Goal: Information Seeking & Learning: Learn about a topic

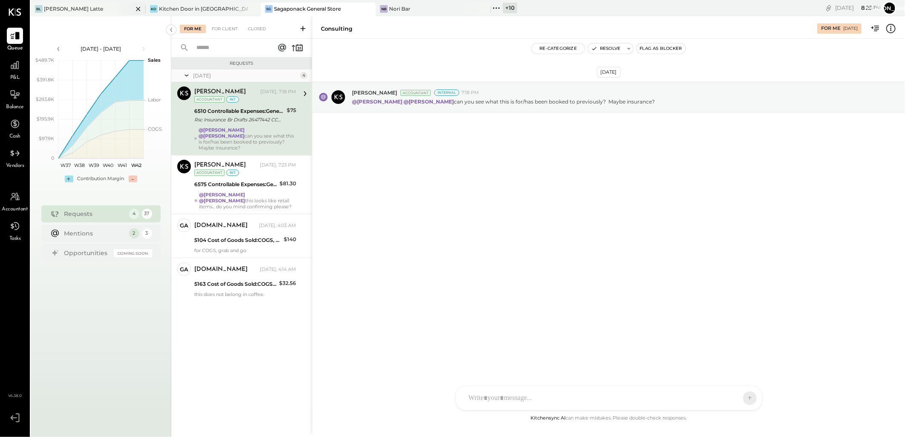
click at [138, 7] on icon at bounding box center [138, 9] width 11 height 10
click at [7, 70] on div at bounding box center [15, 65] width 16 height 16
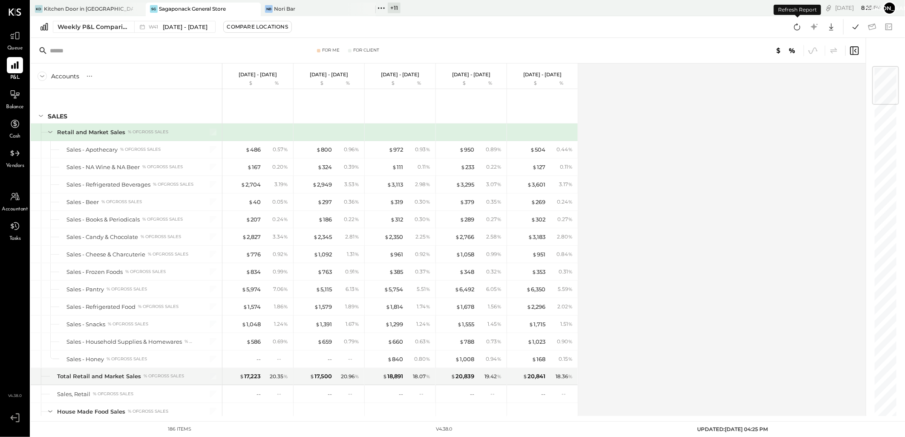
click at [801, 27] on icon at bounding box center [797, 26] width 11 height 11
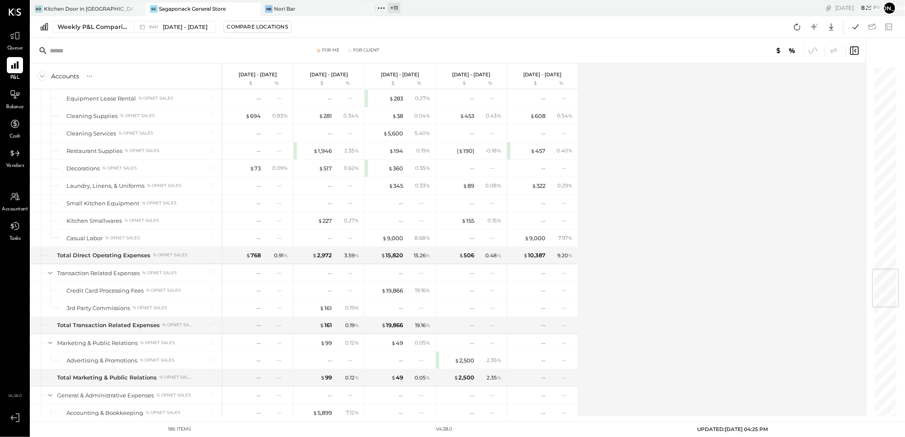
scroll to position [1704, 0]
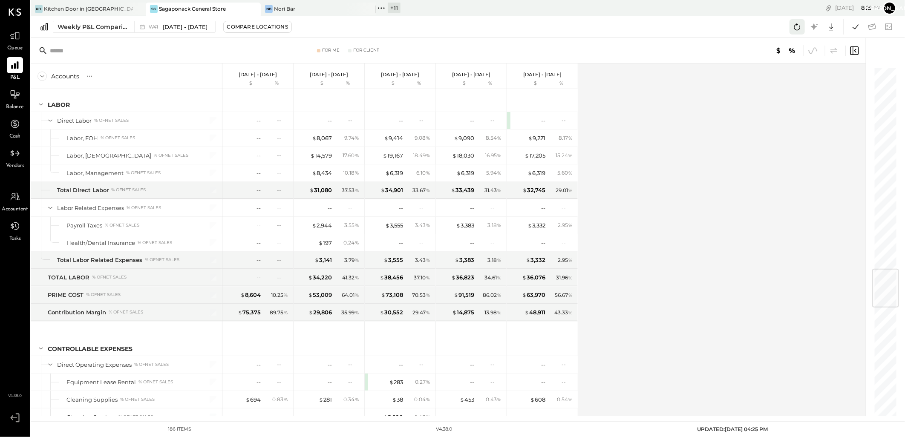
click at [796, 26] on icon at bounding box center [797, 26] width 11 height 11
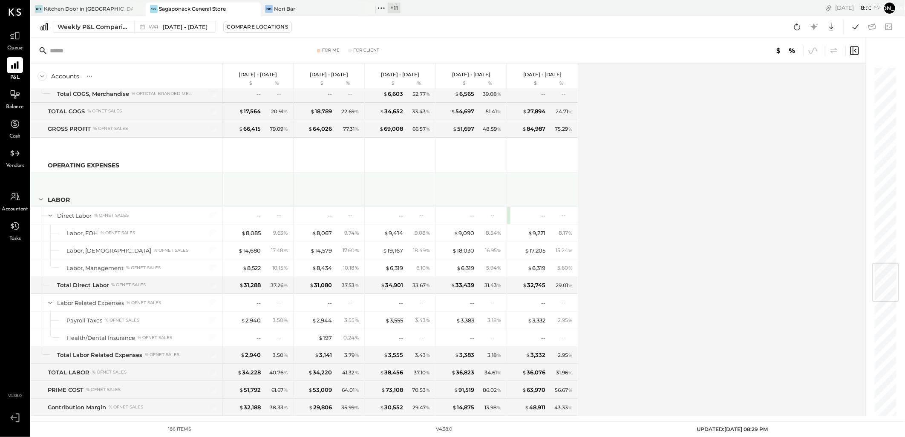
scroll to position [1656, 0]
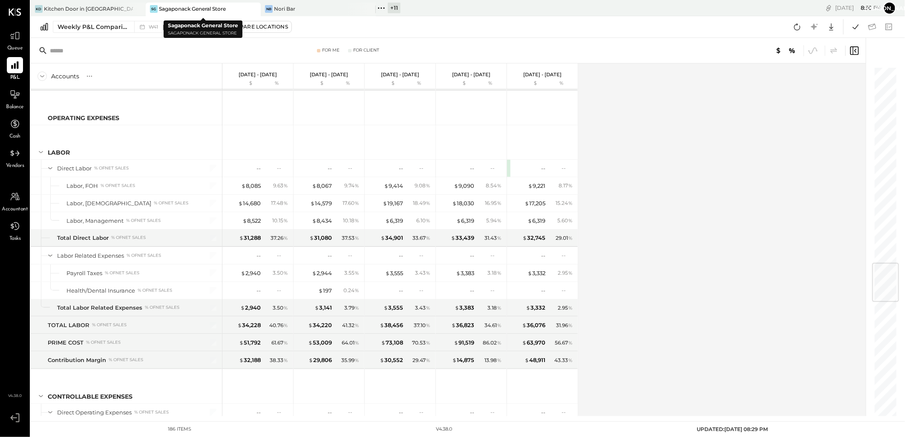
click at [171, 9] on div "Sagaponack General Store" at bounding box center [192, 8] width 67 height 7
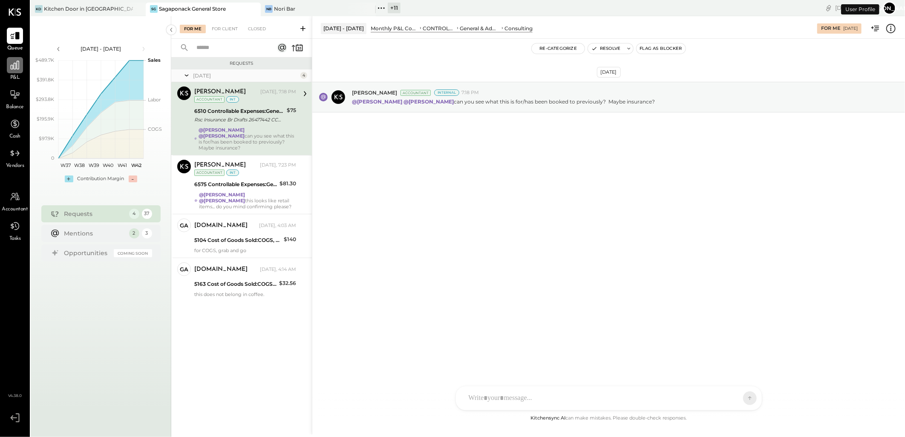
click at [9, 67] on icon at bounding box center [14, 65] width 11 height 11
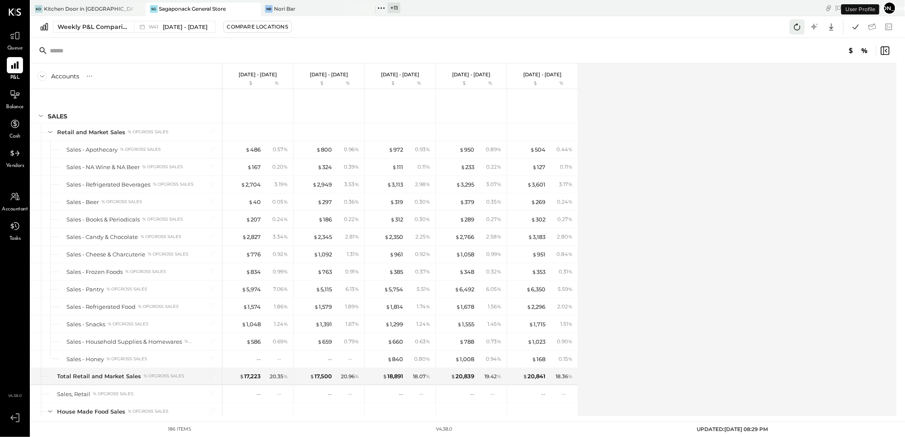
click at [794, 26] on icon at bounding box center [797, 26] width 11 height 11
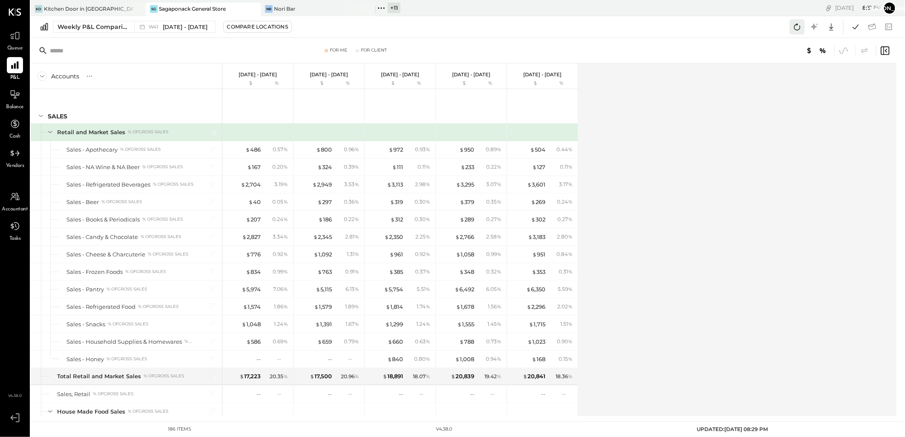
click at [797, 26] on icon at bounding box center [797, 26] width 11 height 11
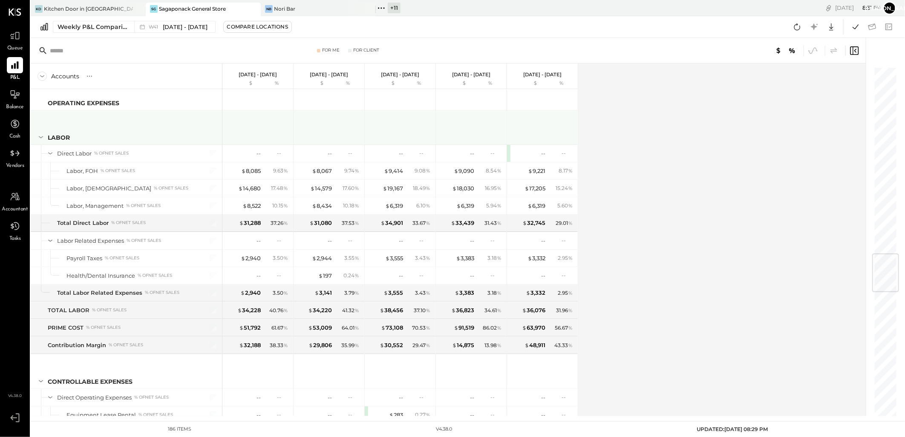
scroll to position [1577, 0]
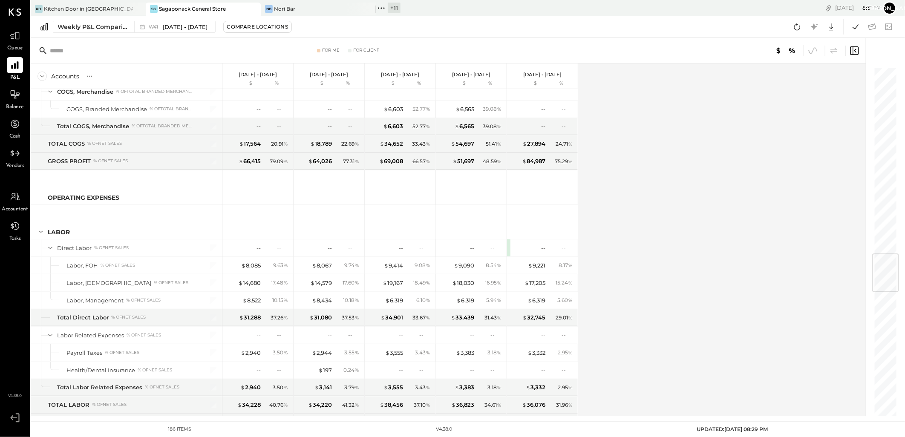
click at [394, 6] on div "+ 11" at bounding box center [394, 8] width 13 height 11
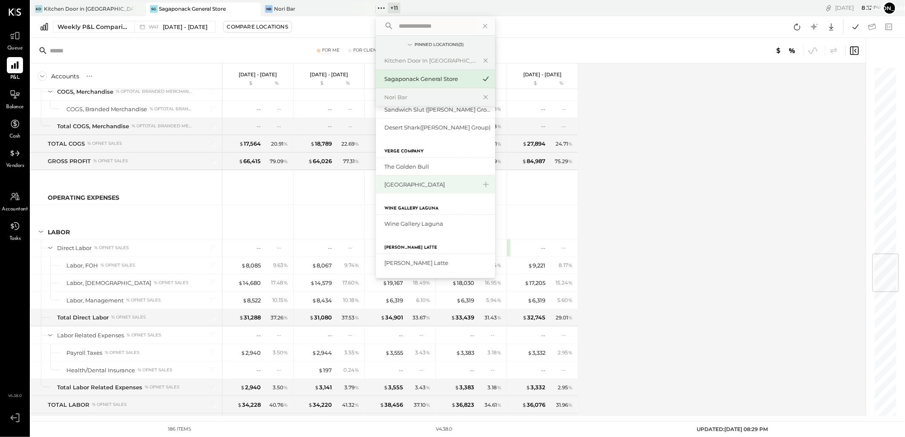
scroll to position [177, 0]
click at [425, 169] on div "The Golden Bull" at bounding box center [430, 167] width 92 height 8
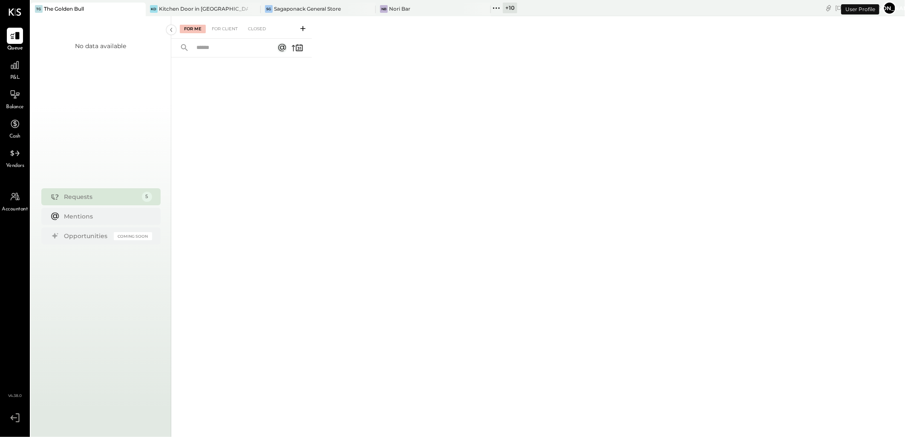
click at [16, 75] on span "P&L" at bounding box center [15, 78] width 10 height 8
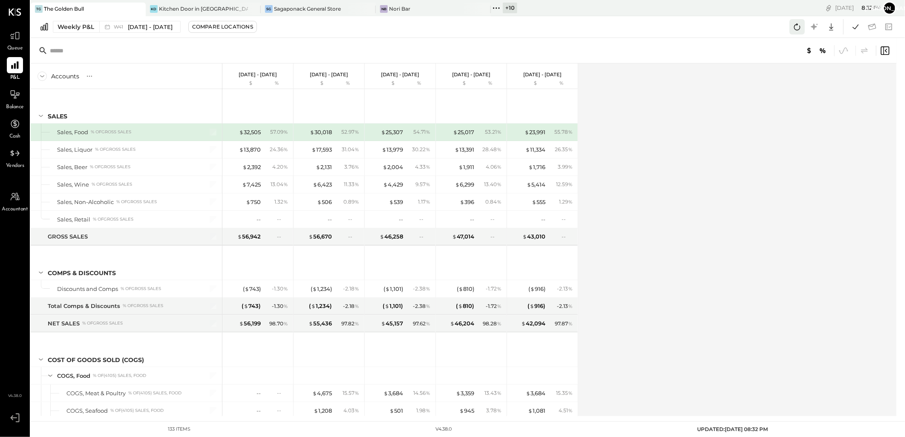
click at [799, 29] on icon at bounding box center [797, 26] width 11 height 11
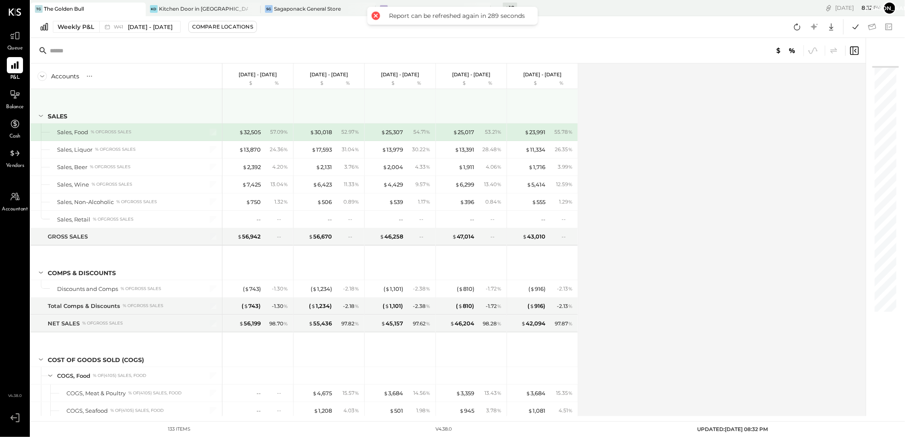
click at [706, 189] on div "Accounts S % GL [DATE] - [DATE] $ % [DATE] - [DATE] $ % [DATE] - [DATE] $ % [DA…" at bounding box center [449, 239] width 836 height 353
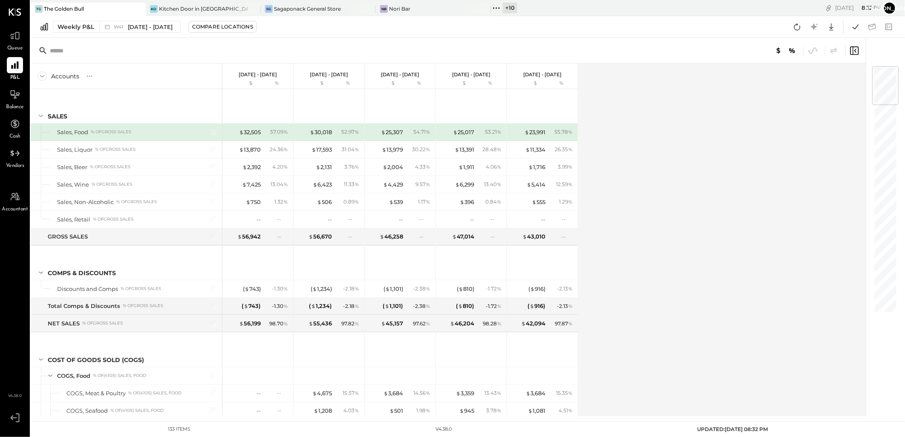
click at [514, 9] on div "+ 10" at bounding box center [510, 8] width 14 height 11
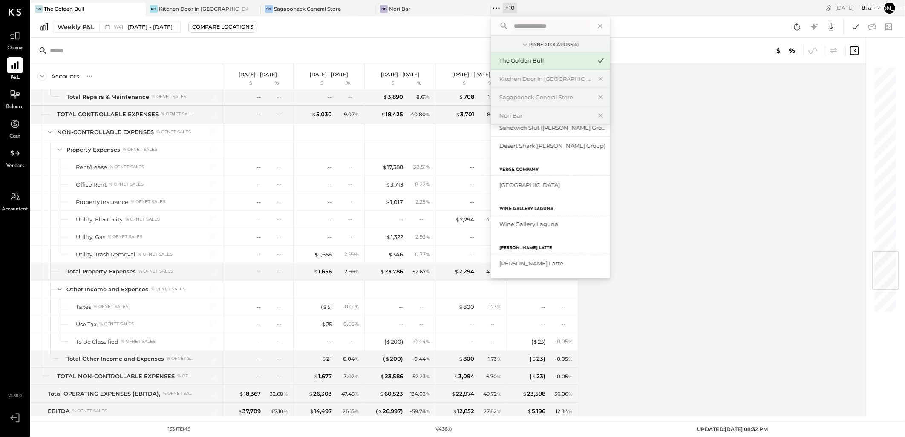
scroll to position [1551, 0]
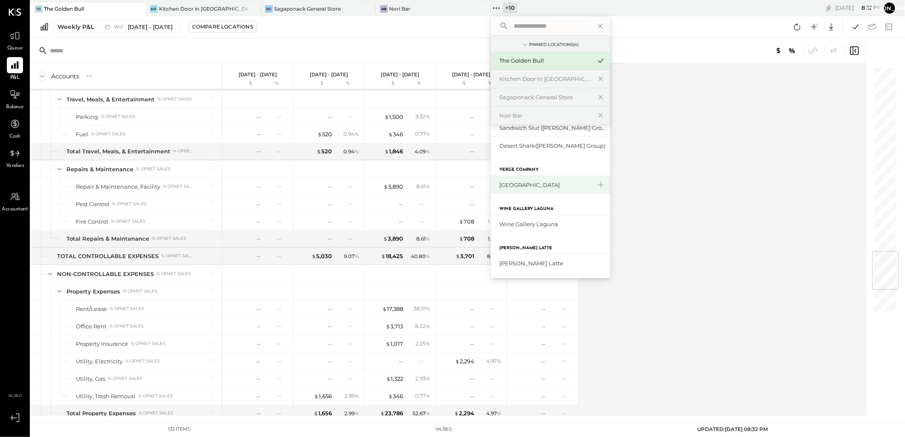
click at [523, 188] on div "[GEOGRAPHIC_DATA]" at bounding box center [545, 185] width 92 height 8
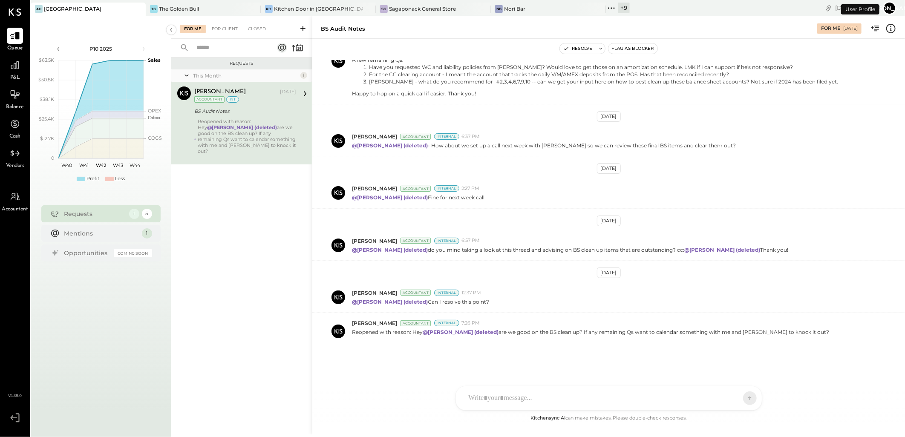
scroll to position [493, 0]
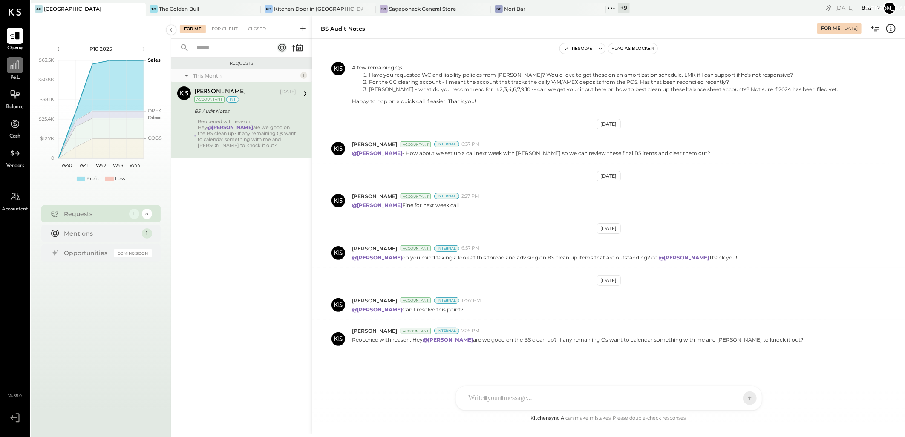
click at [9, 69] on icon at bounding box center [14, 65] width 11 height 11
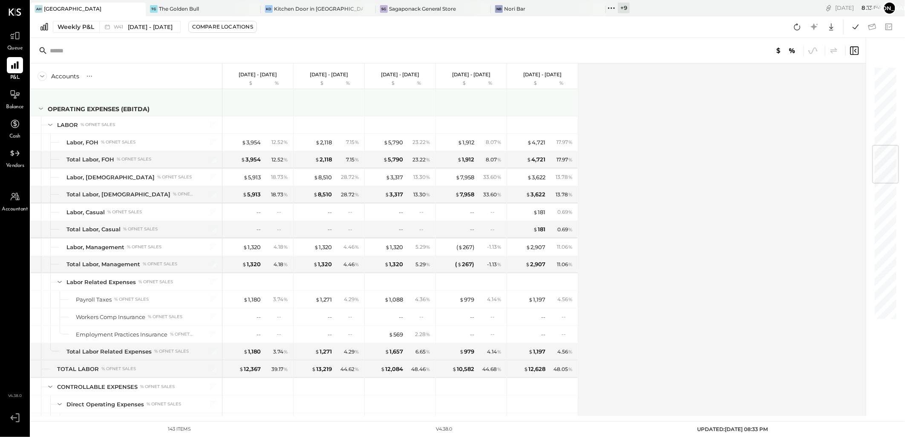
scroll to position [662, 0]
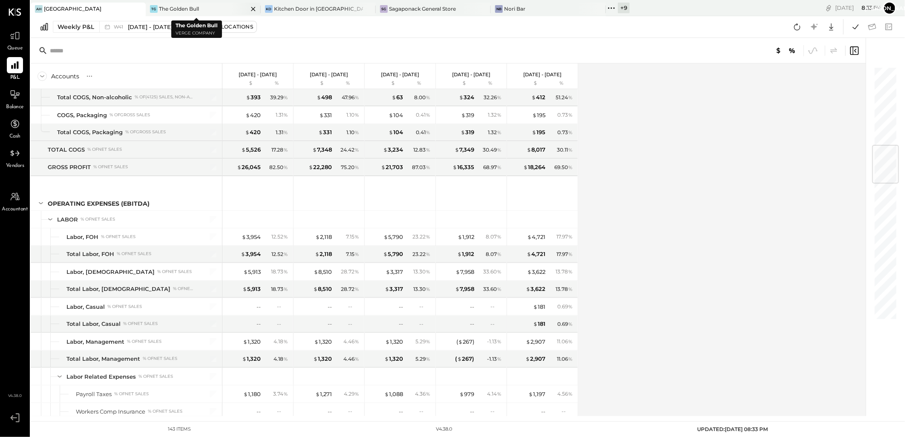
click at [182, 8] on div "The Golden Bull" at bounding box center [179, 8] width 40 height 7
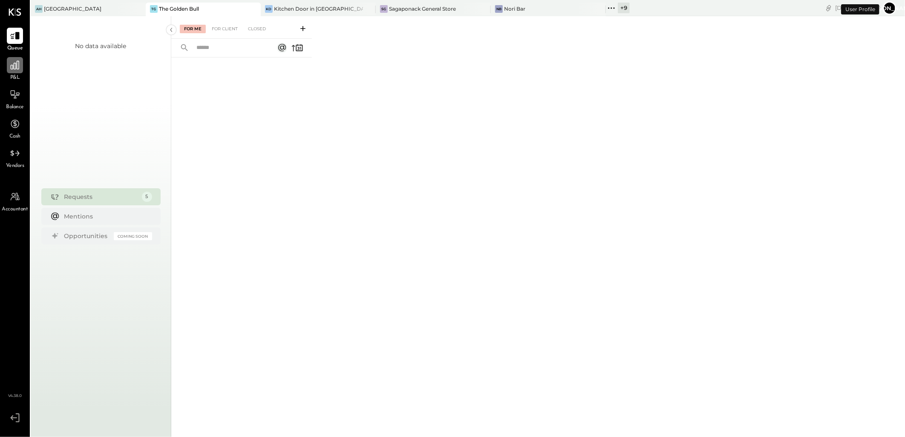
click at [11, 66] on icon at bounding box center [14, 65] width 11 height 11
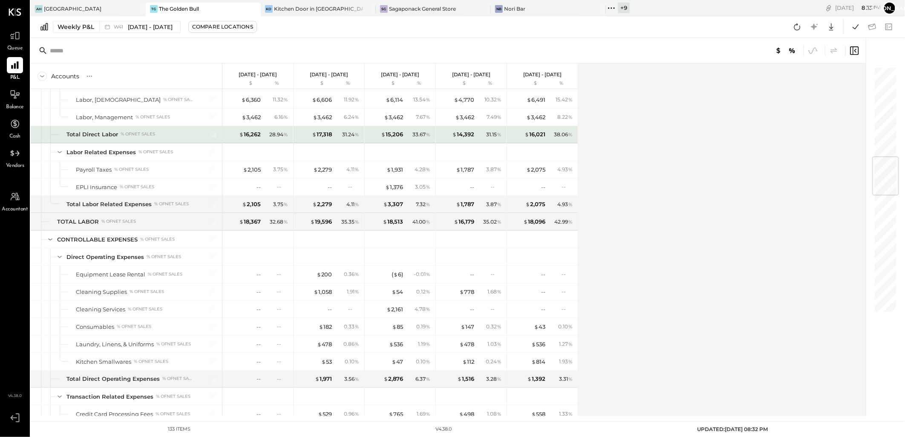
scroll to position [757, 0]
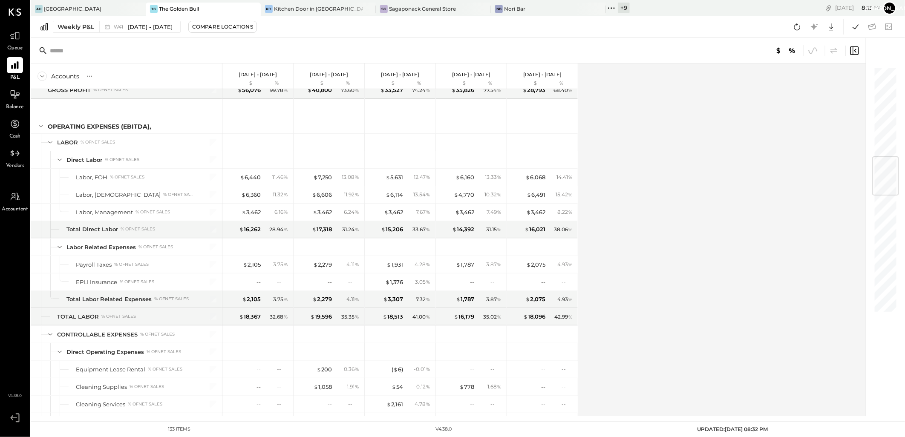
click at [171, 7] on div "The Golden Bull" at bounding box center [179, 8] width 40 height 7
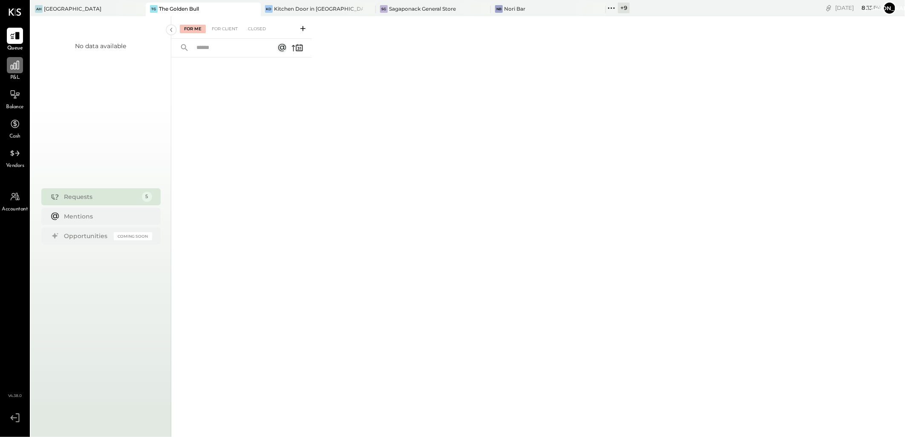
click at [13, 73] on div at bounding box center [15, 65] width 16 height 16
